Goal: Task Accomplishment & Management: Manage account settings

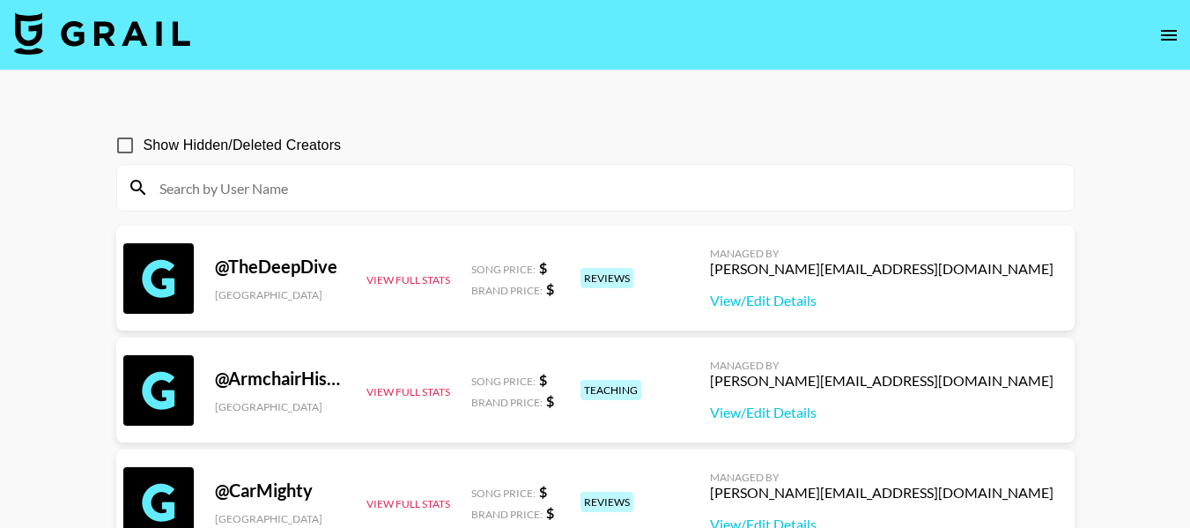
click at [322, 192] on input at bounding box center [606, 188] width 914 height 28
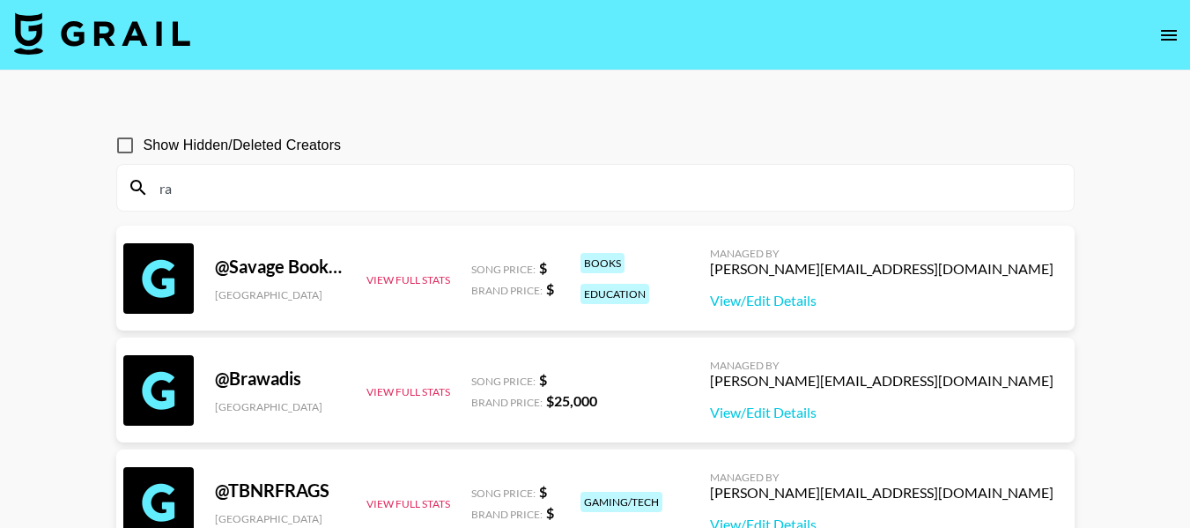
type input "r"
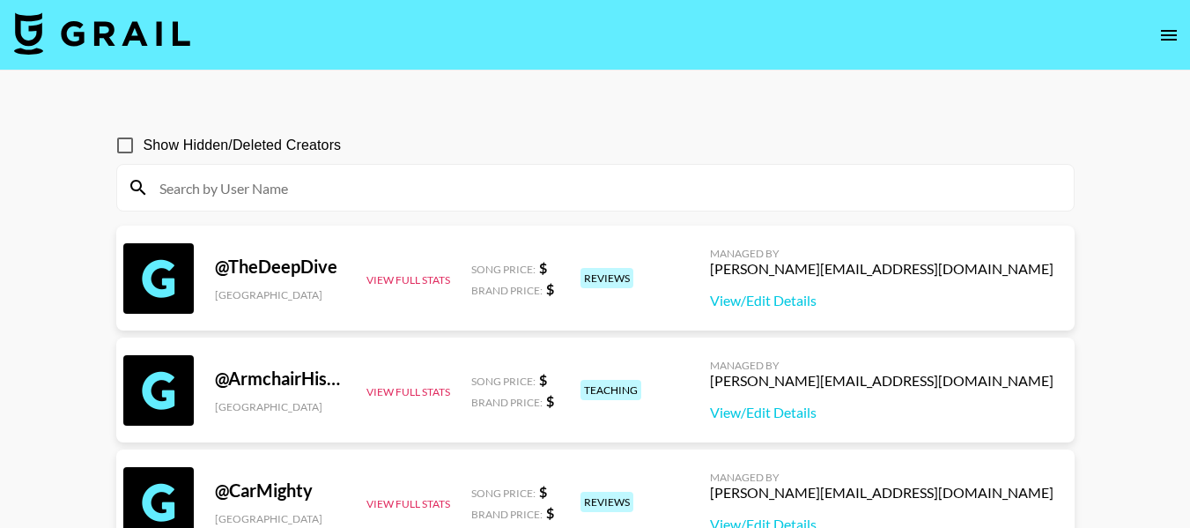
click at [336, 195] on input at bounding box center [606, 188] width 914 height 28
paste input "jayniem22"
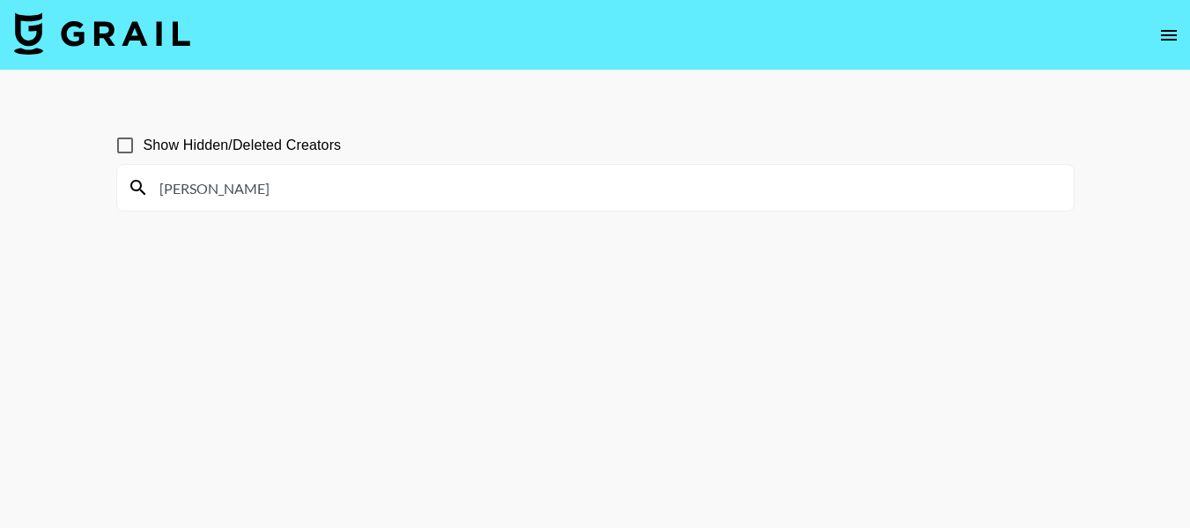
click at [329, 188] on input "[PERSON_NAME]" at bounding box center [606, 188] width 914 height 28
paste input "vayonah_jayson_"
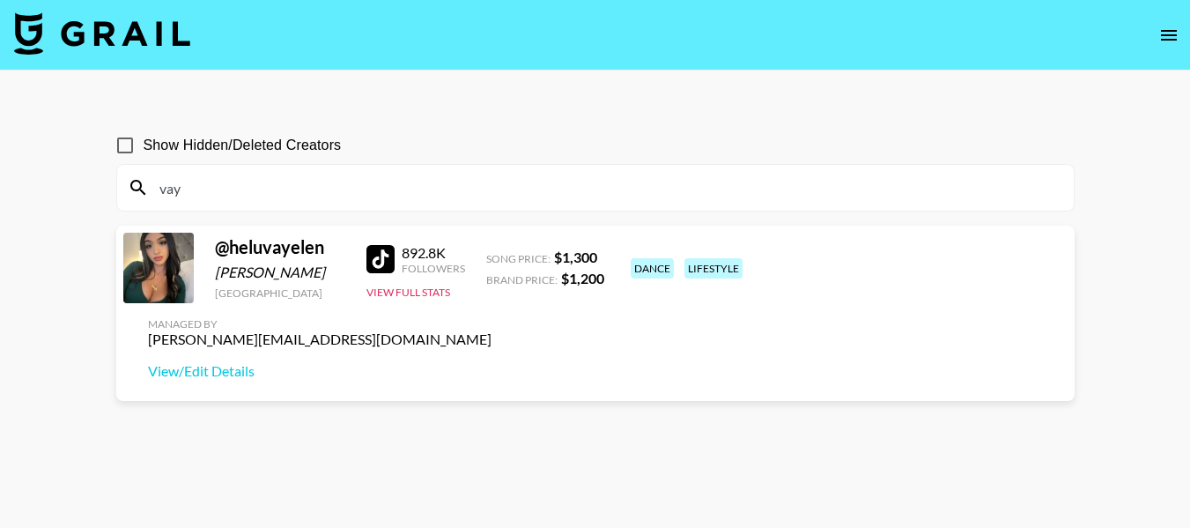
click at [239, 202] on div "vay" at bounding box center [595, 188] width 957 height 46
click at [235, 198] on input "vay" at bounding box center [606, 188] width 914 height 28
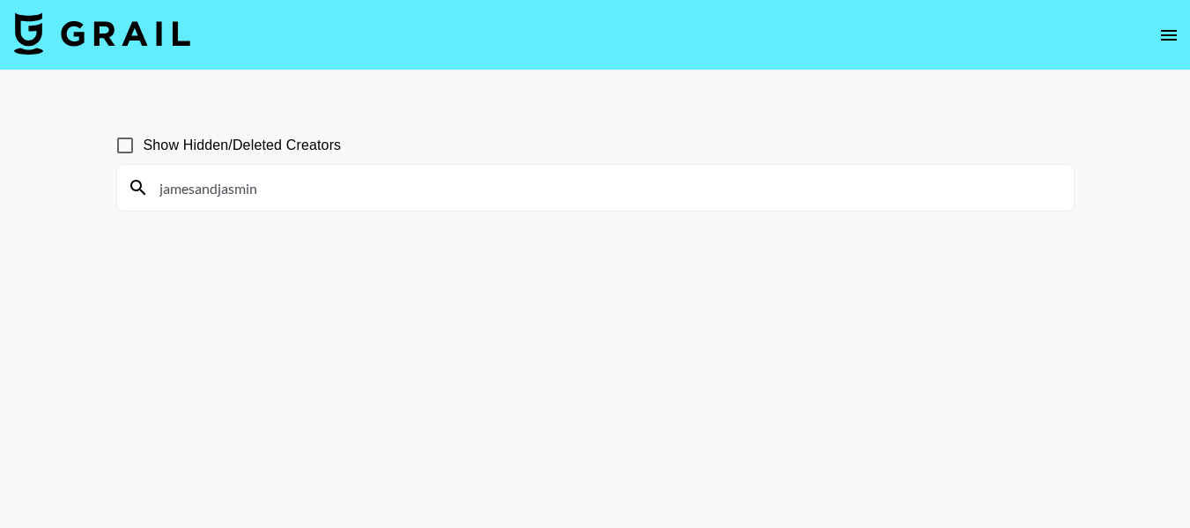
type input "jamesandjasmine"
click at [235, 198] on input "jamesandjasmine" at bounding box center [606, 188] width 914 height 28
type input "theamanda"
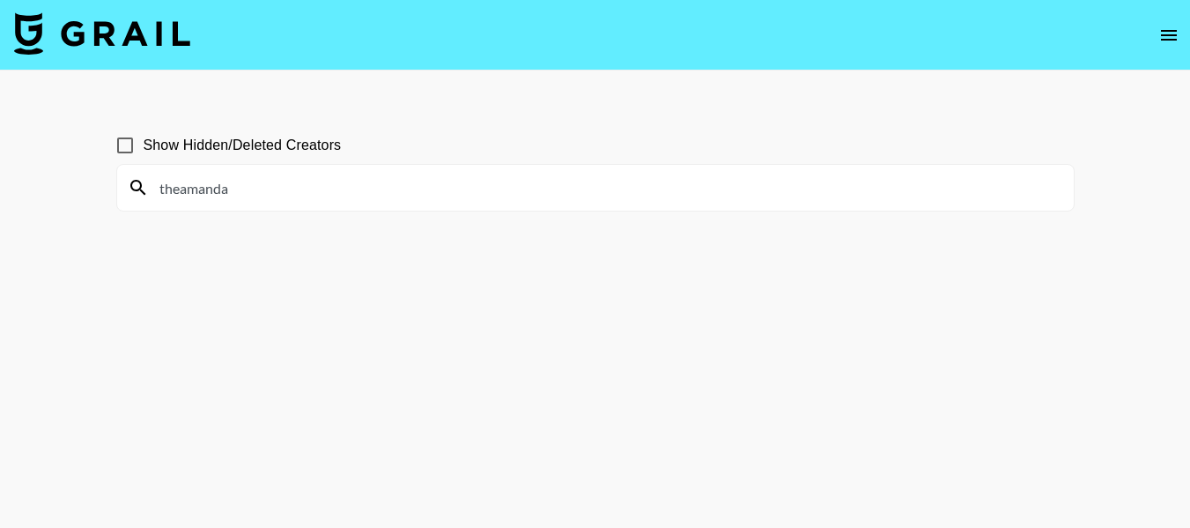
click at [275, 189] on input "theamanda" at bounding box center [606, 188] width 914 height 28
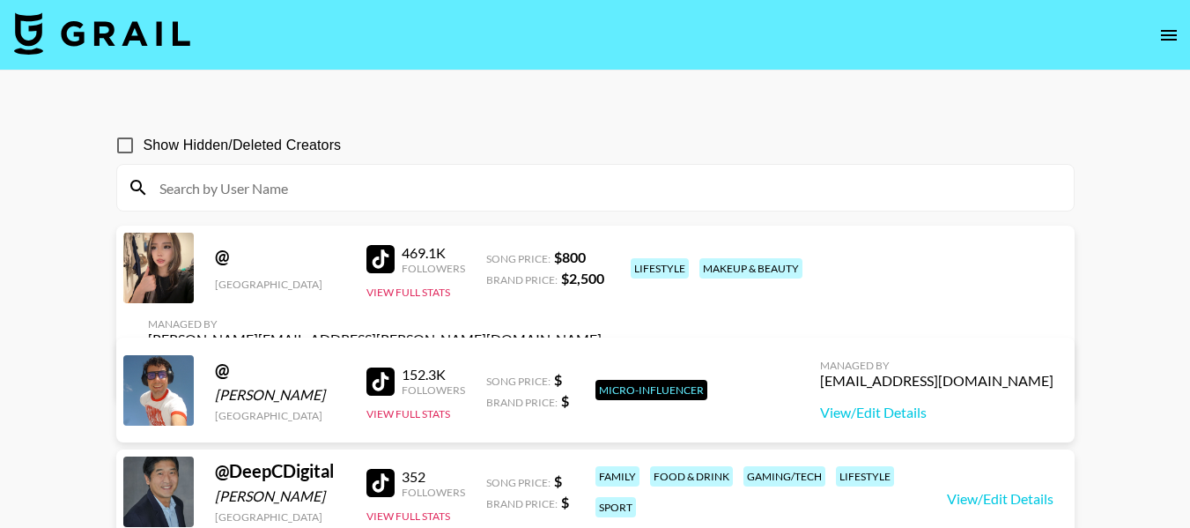
click at [270, 188] on input at bounding box center [606, 188] width 914 height 28
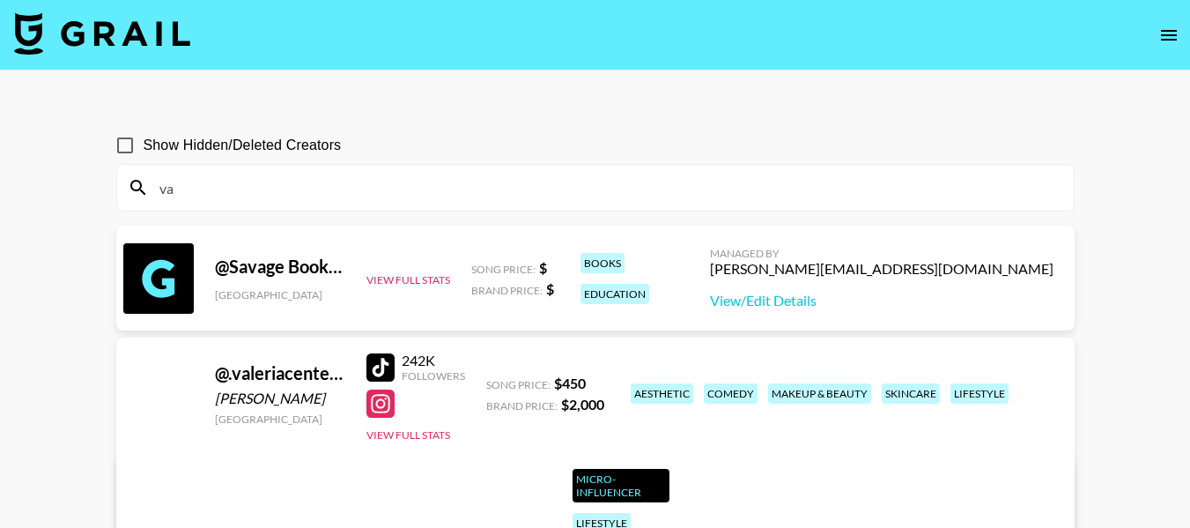
type input "v"
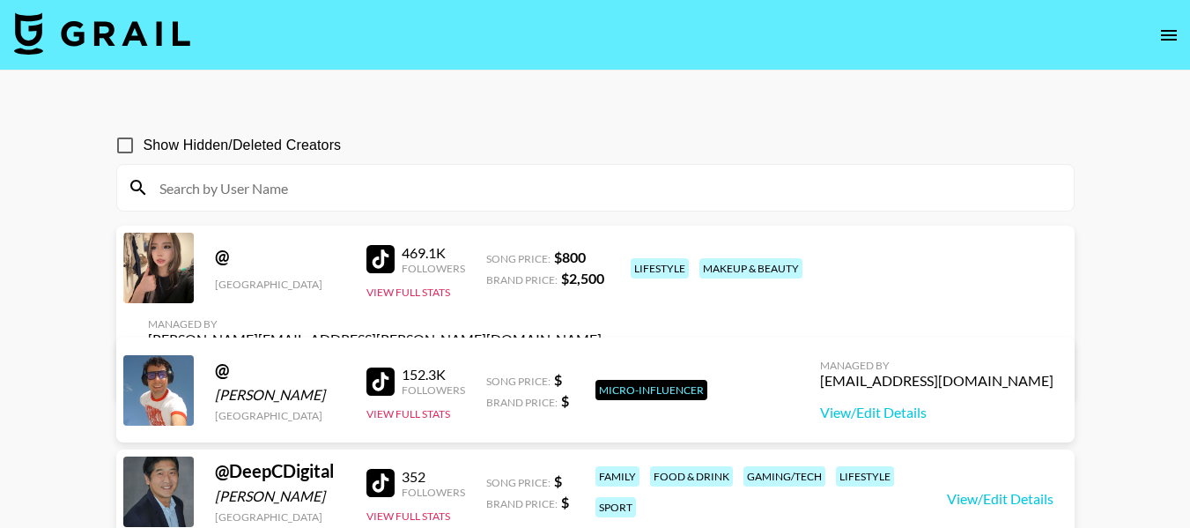
click at [333, 190] on input at bounding box center [606, 188] width 914 height 28
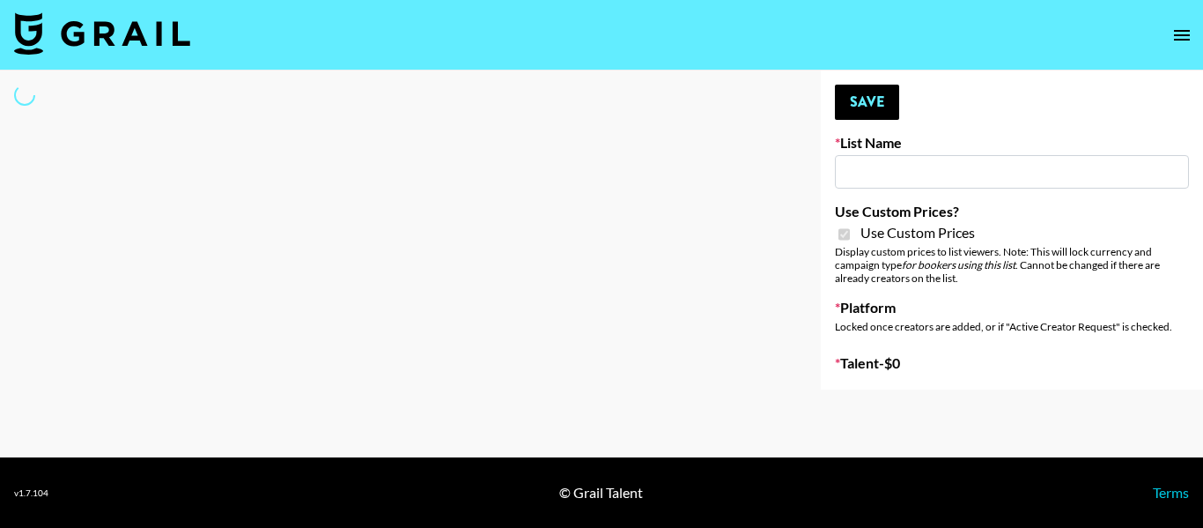
type input "G4free"
checkbox input "true"
select select "Brand"
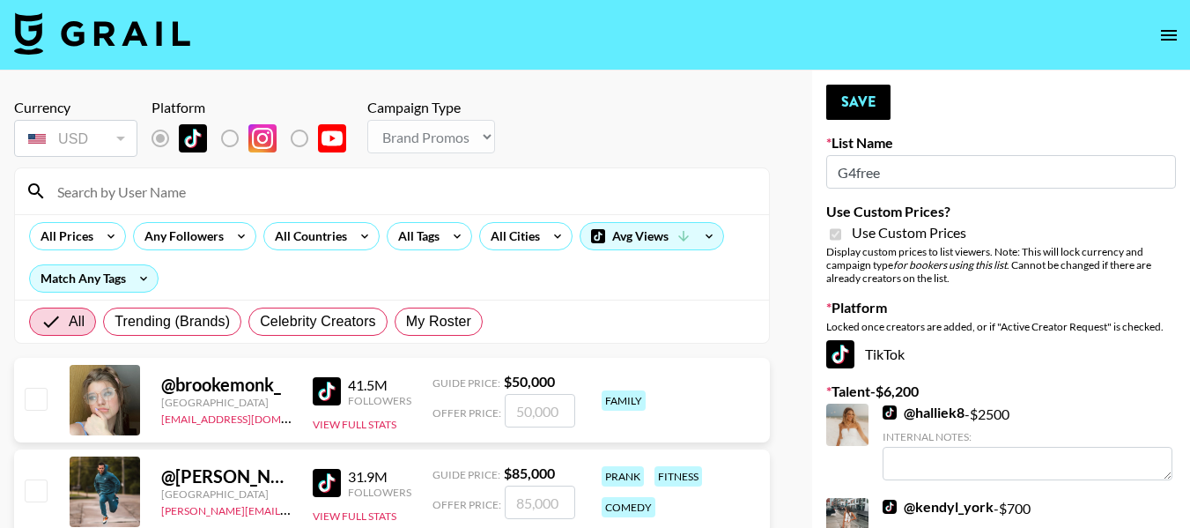
click at [436, 202] on input at bounding box center [403, 191] width 712 height 28
type input "maniha"
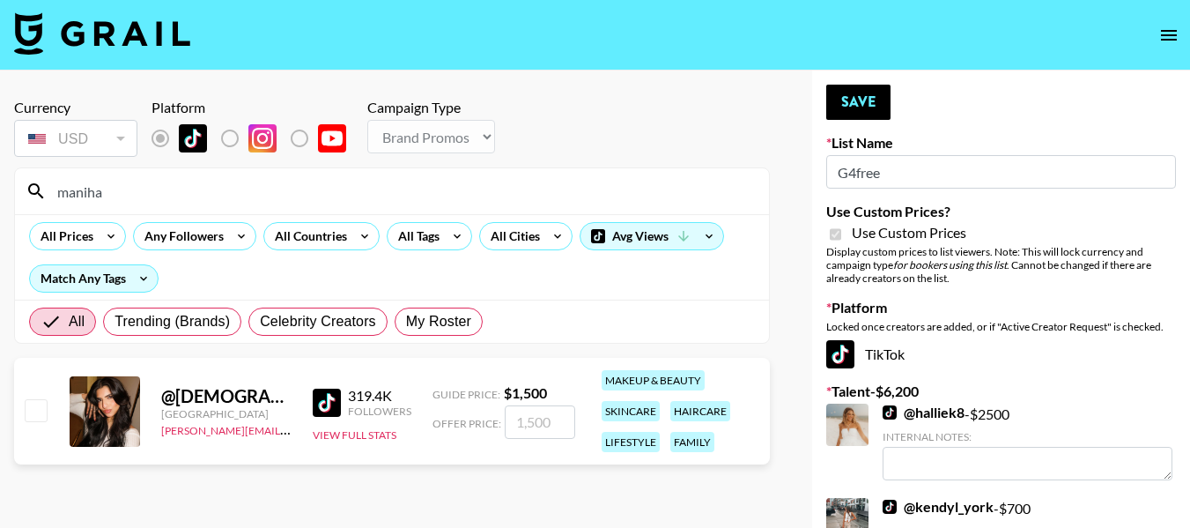
click at [42, 408] on input "checkbox" at bounding box center [35, 409] width 21 height 21
checkbox input "true"
type input "1500"
click at [838, 98] on button "Save" at bounding box center [858, 102] width 64 height 35
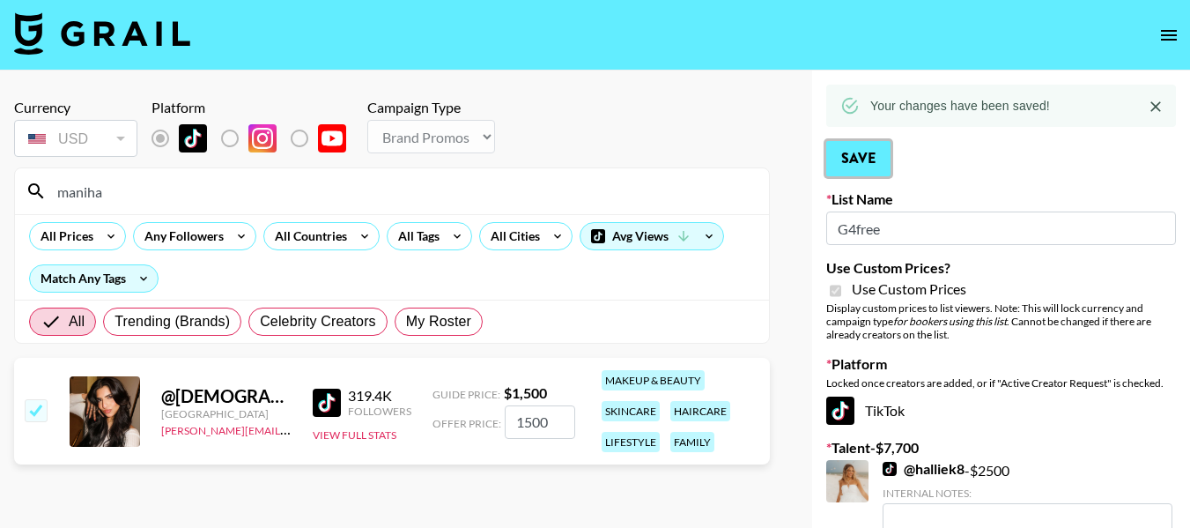
scroll to position [440, 0]
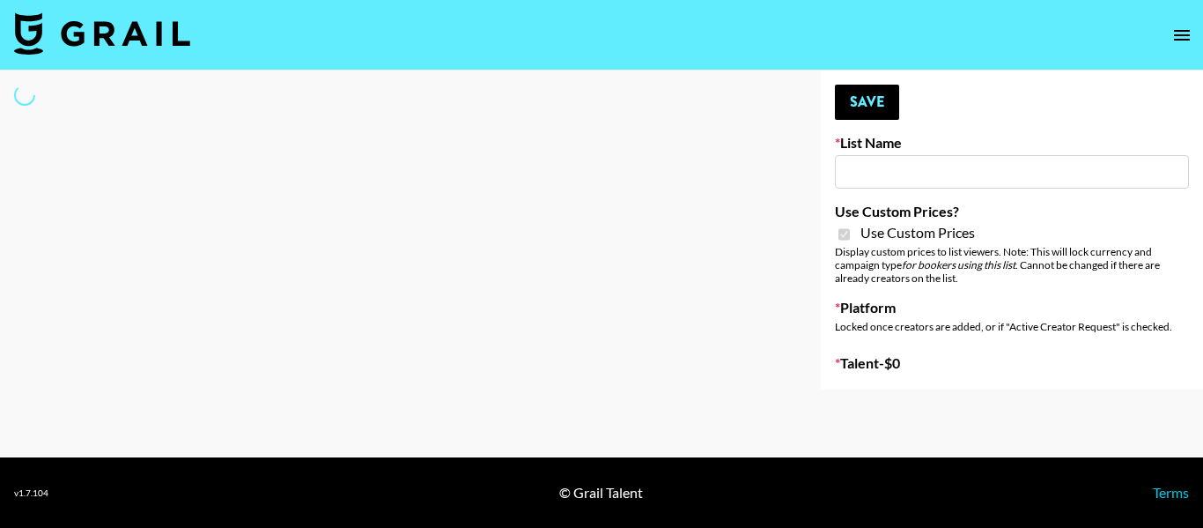
type input "G4free"
checkbox input "true"
select select "Brand"
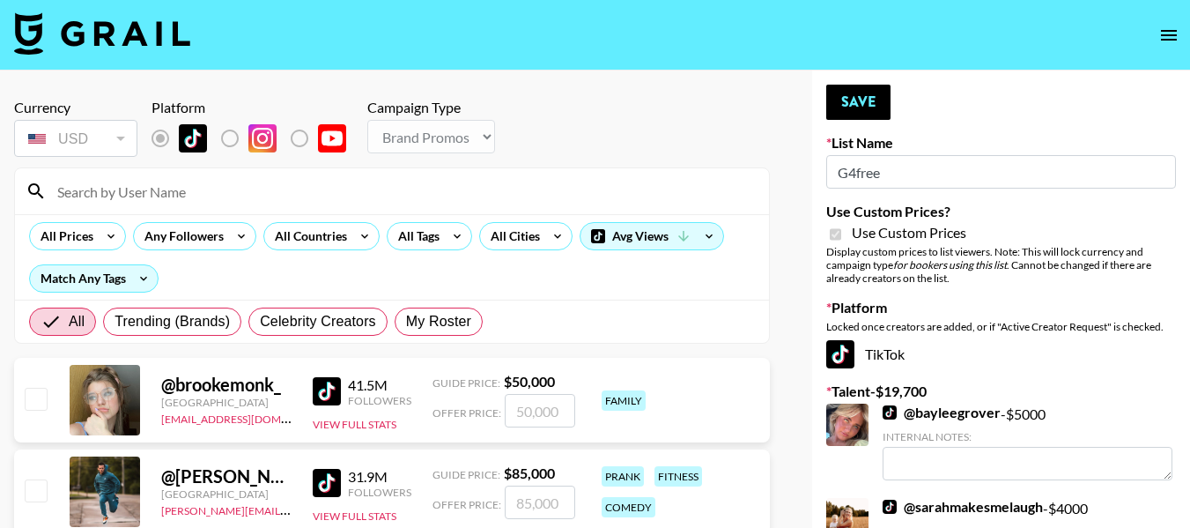
click at [270, 191] on input at bounding box center [403, 191] width 712 height 28
type input "jacob.cline"
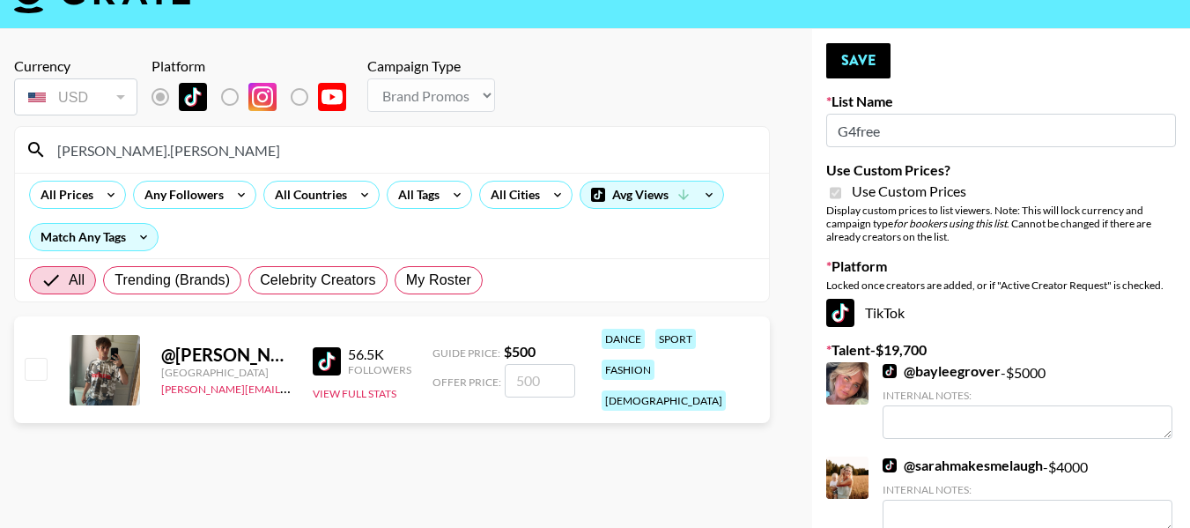
scroll to position [10, 0]
